Goal: Contribute content

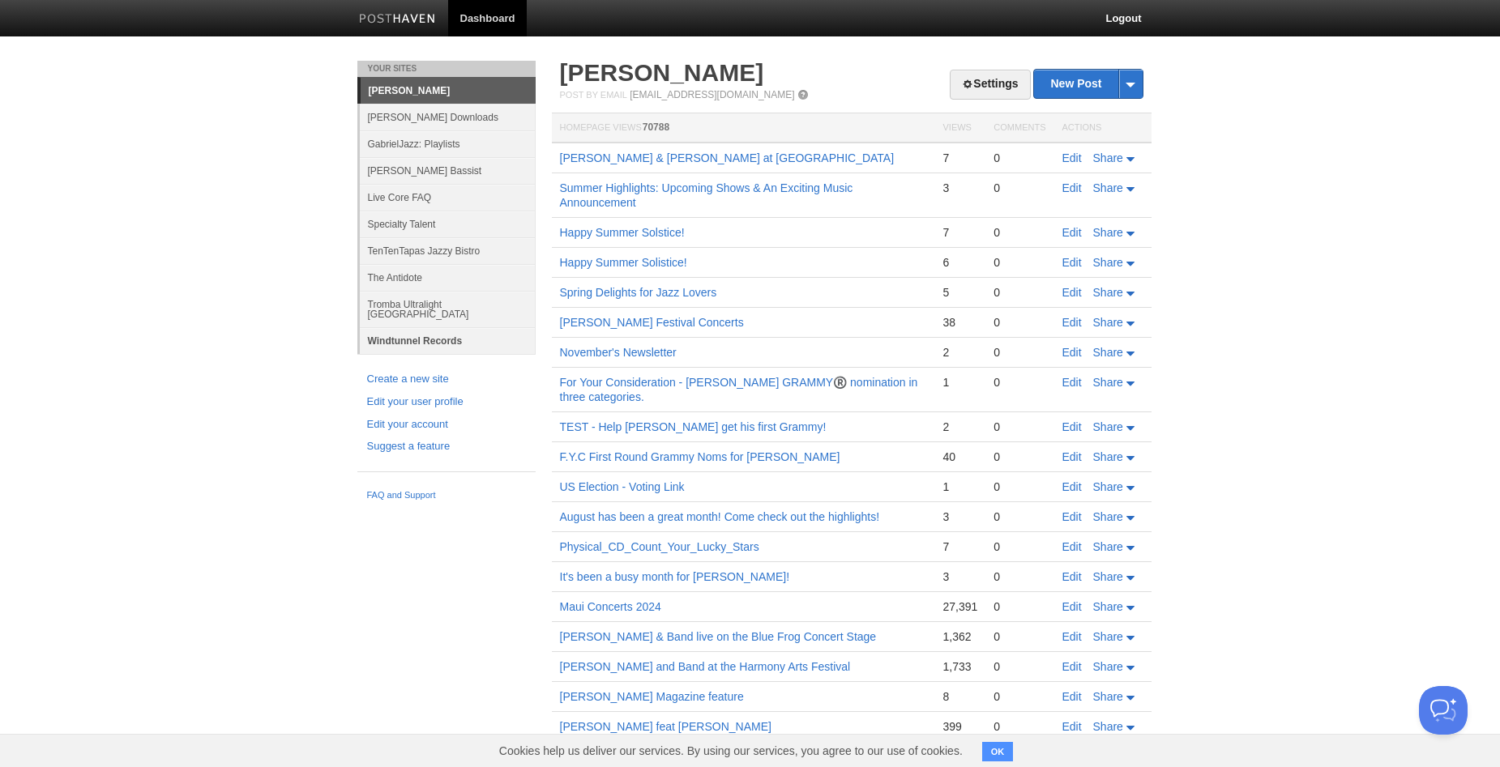
click at [410, 331] on link "Windtunnel Records" at bounding box center [448, 340] width 176 height 27
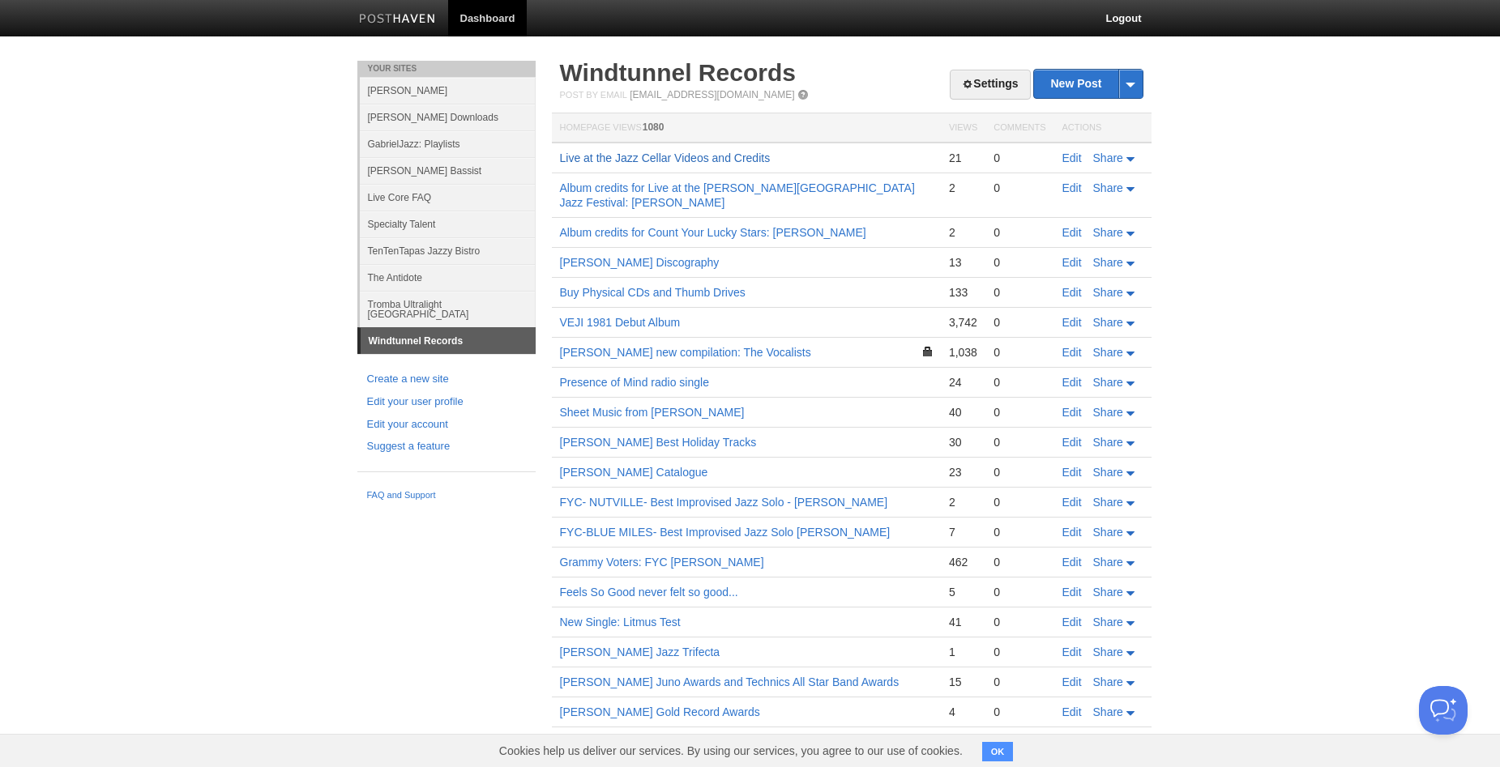
click at [694, 156] on link "Live at the Jazz Cellar Videos and Credits" at bounding box center [665, 158] width 211 height 13
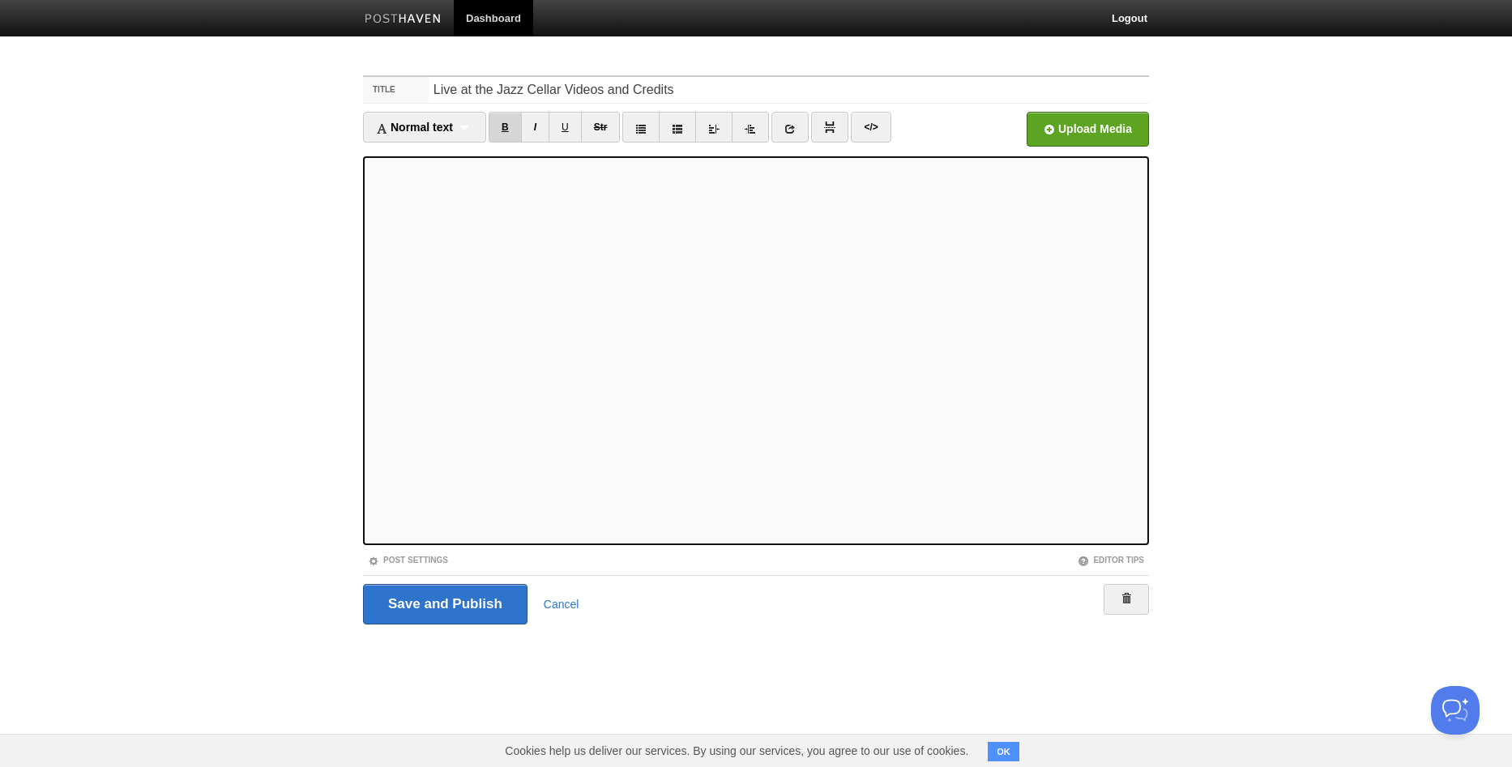
click at [506, 129] on link "B" at bounding box center [505, 127] width 33 height 31
click at [426, 604] on input "Save and Publish" at bounding box center [445, 604] width 164 height 41
